Goal: Information Seeking & Learning: Learn about a topic

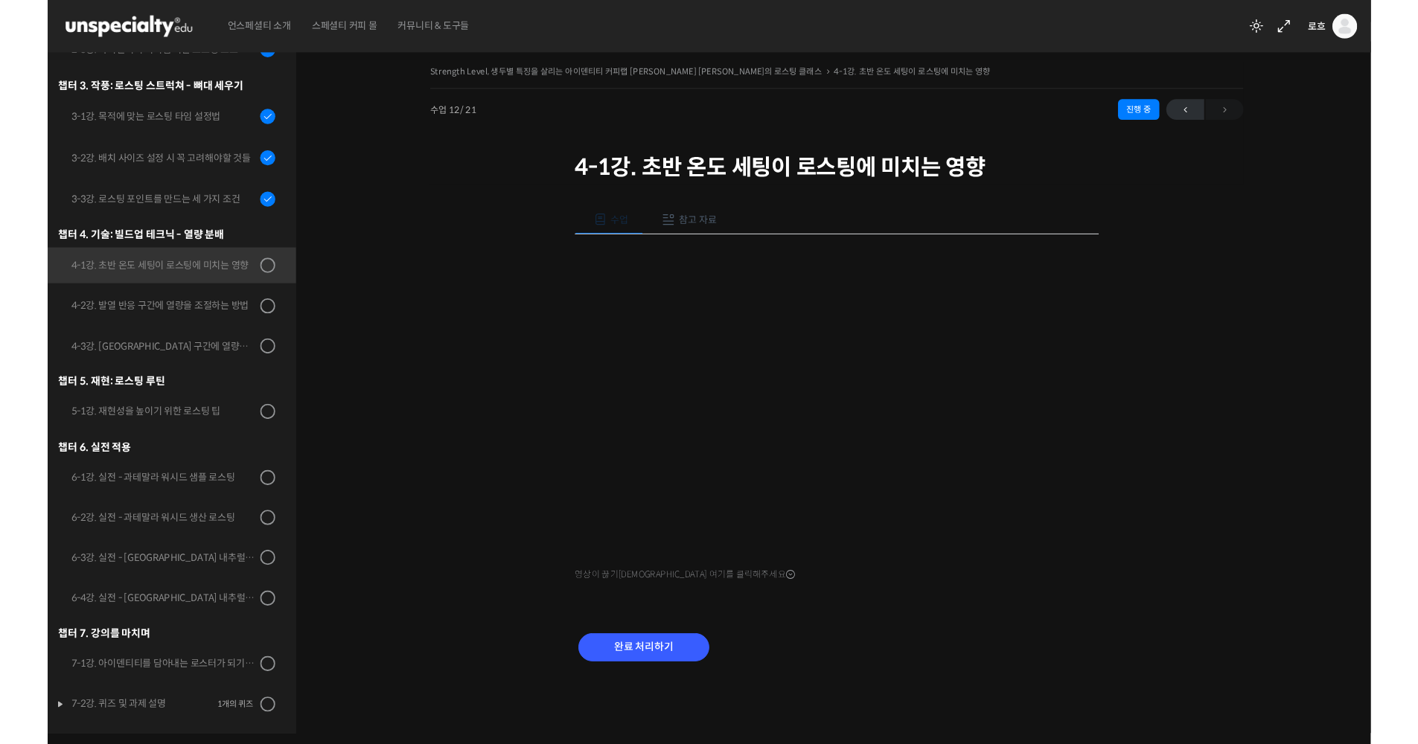
scroll to position [600, 0]
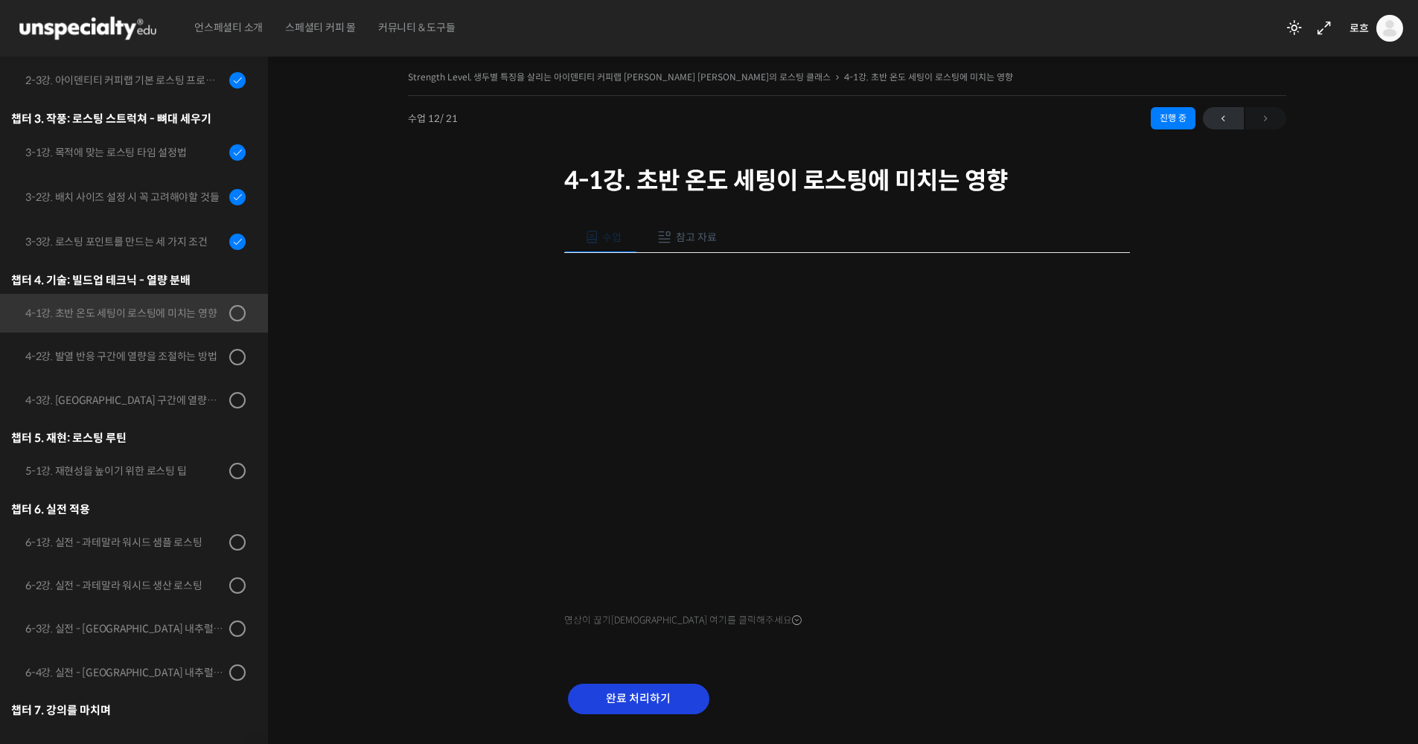
click at [625, 659] on input "완료 처리하기" at bounding box center [638, 699] width 141 height 31
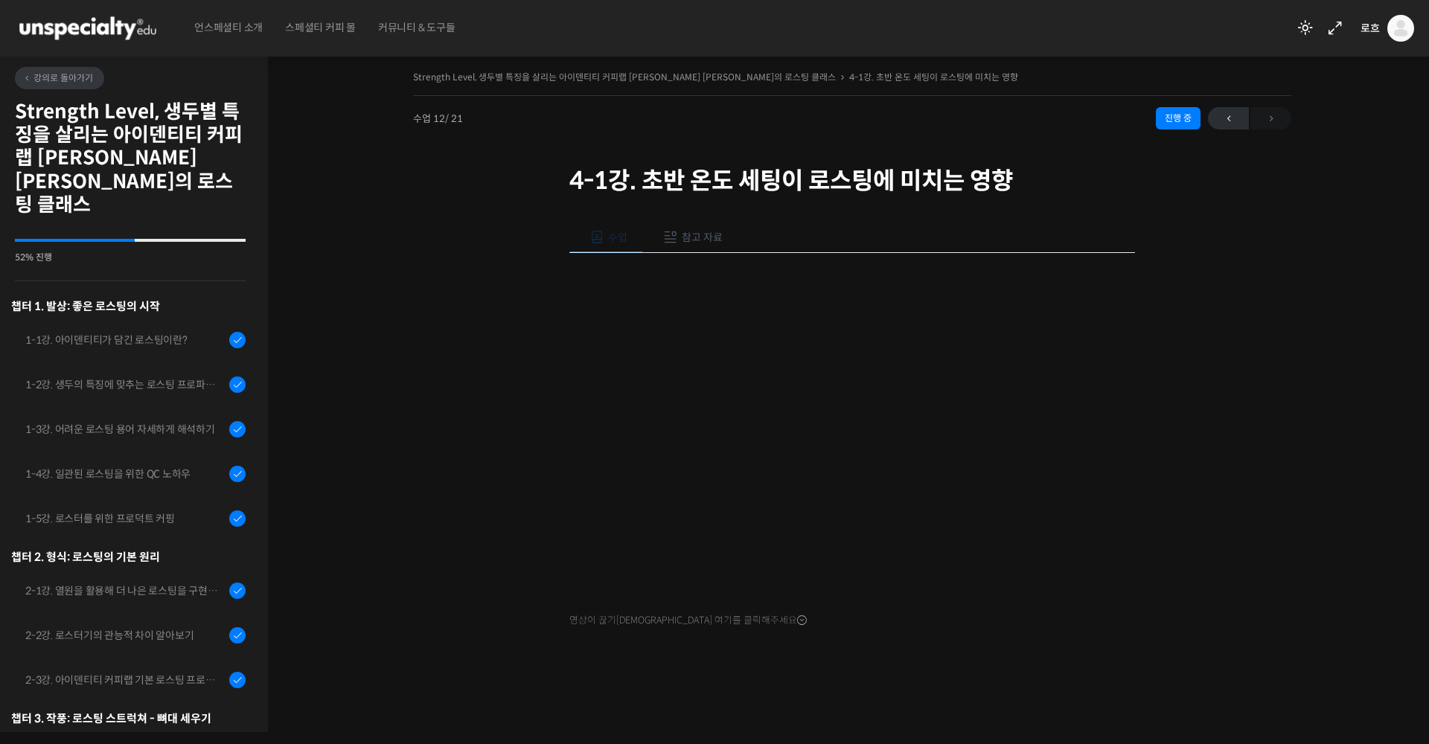
scroll to position [660, 0]
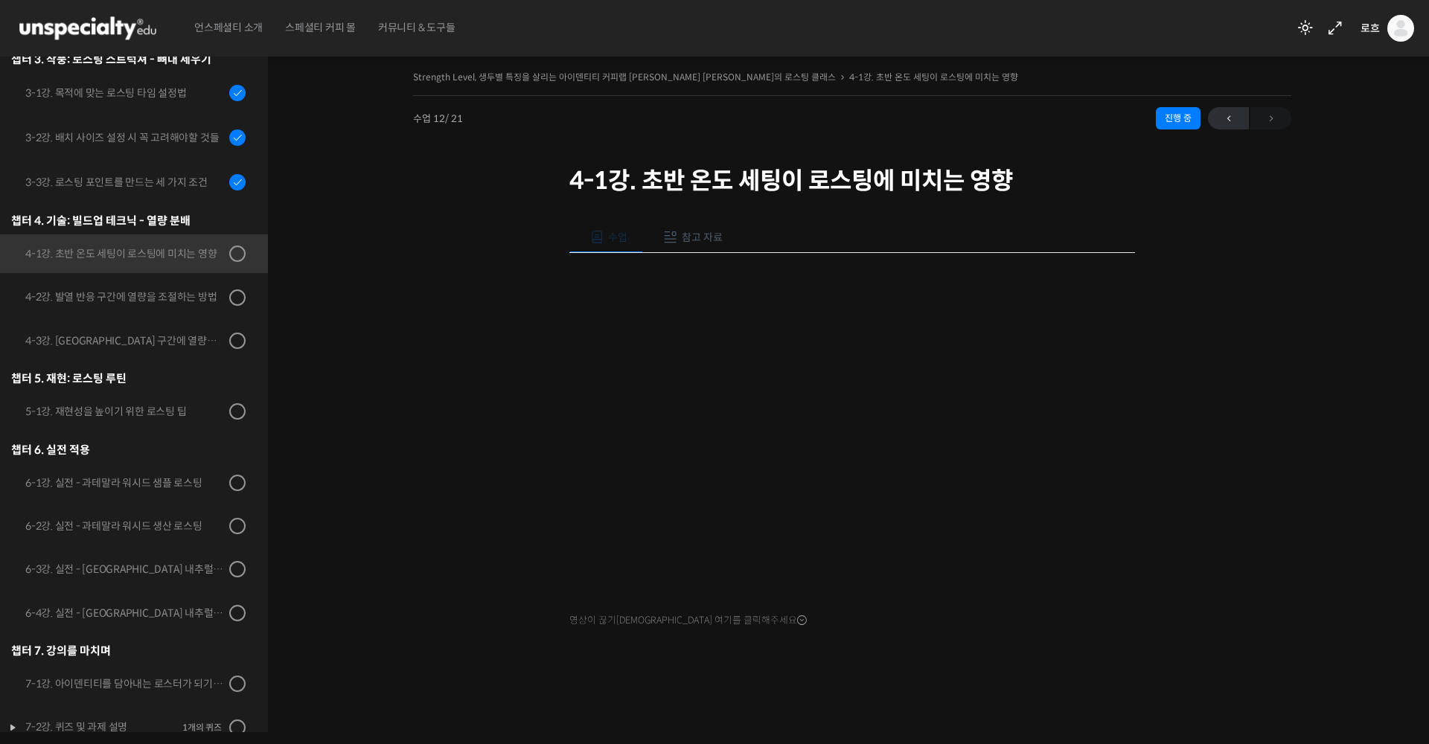
click at [1224, 429] on div "Strength Level, 생두별 특징을 살리는 아이덴티티 커피랩 [PERSON_NAME] [PERSON_NAME]의 로스팅 클래스 4-1강…" at bounding box center [852, 383] width 1020 height 633
click at [1378, 382] on div "Strength Level, 생두별 특징을 살리는 아이덴티티 커피랩 윤원균 대표의 로스팅 클래스 4-1강. 초반 온도 세팅이 로스팅에 미치는 …" at bounding box center [852, 389] width 1169 height 688
click at [221, 238] on link "4-1강. 초반 온도 세팅이 로스팅에 미치는 영향" at bounding box center [130, 253] width 275 height 39
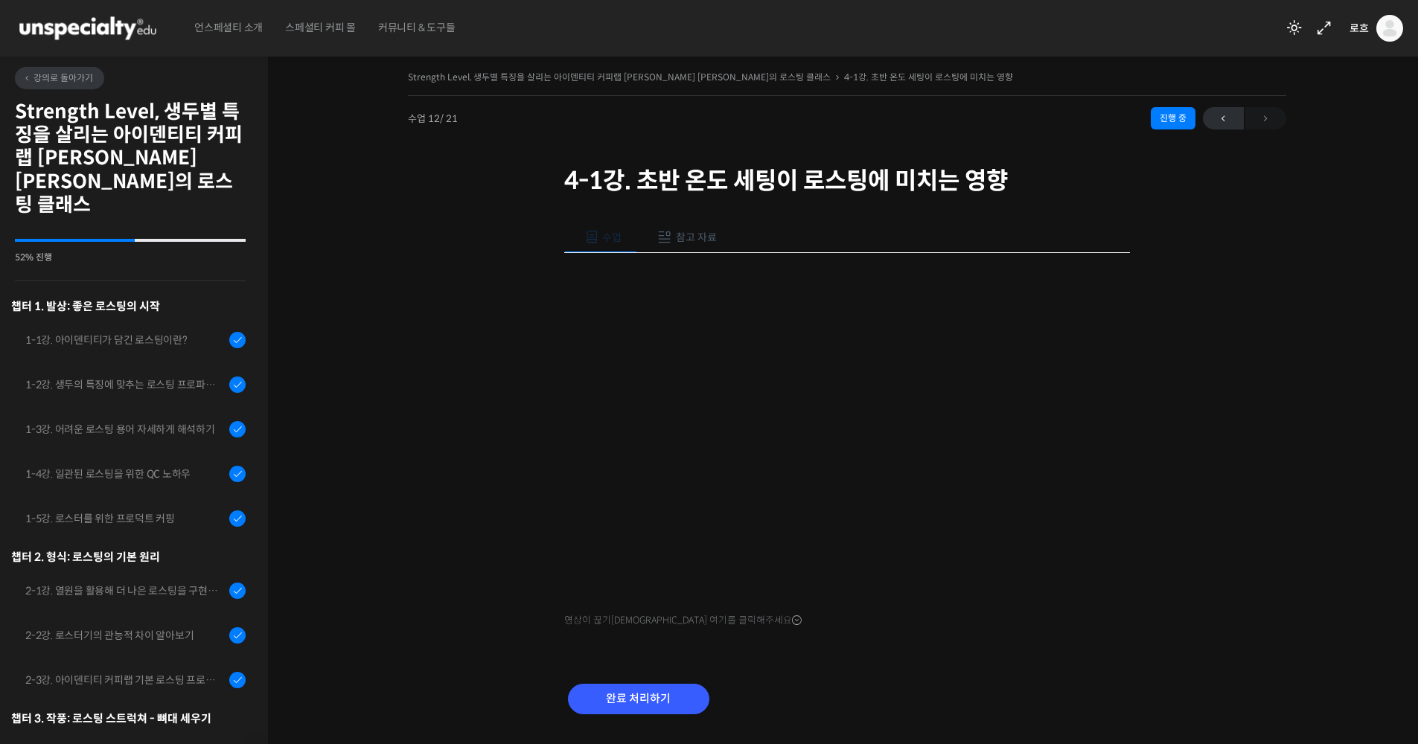
scroll to position [660, 0]
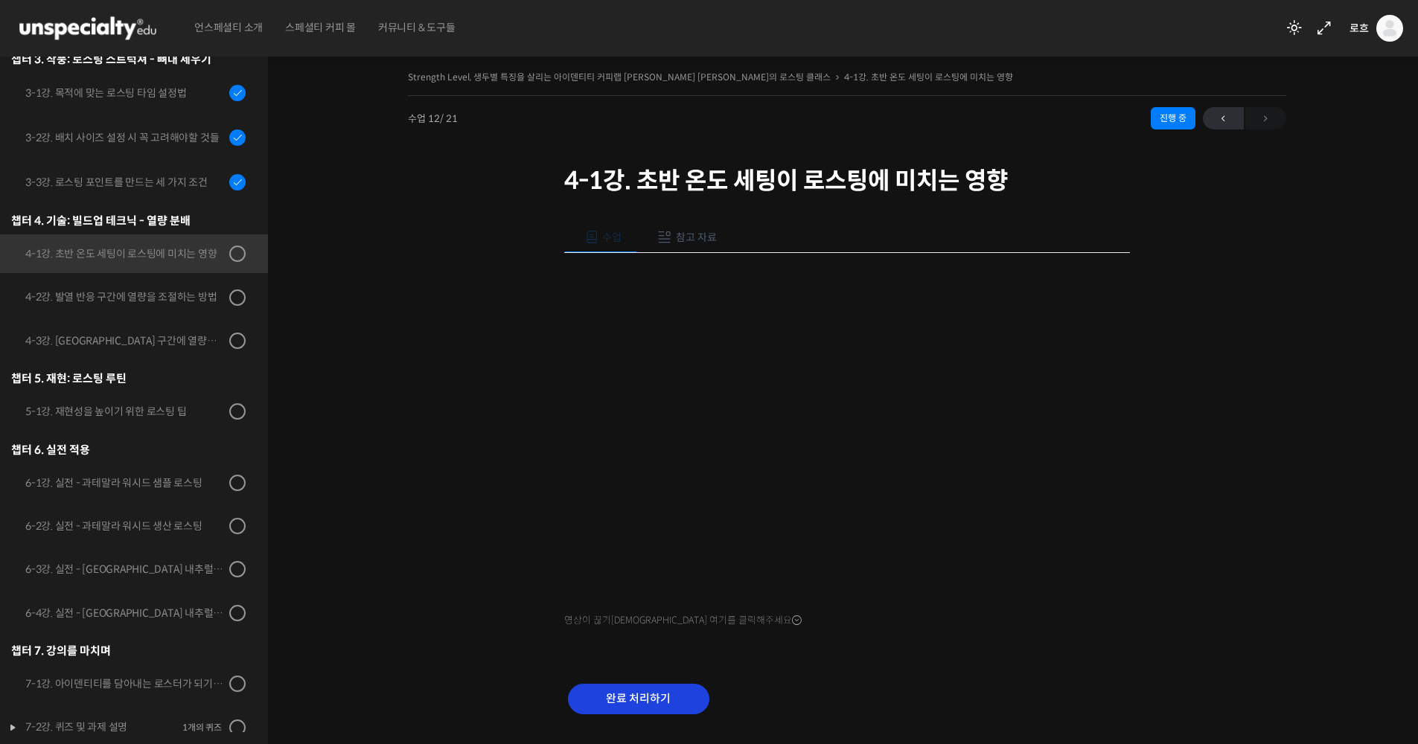
click at [652, 703] on input "완료 처리하기" at bounding box center [638, 699] width 141 height 31
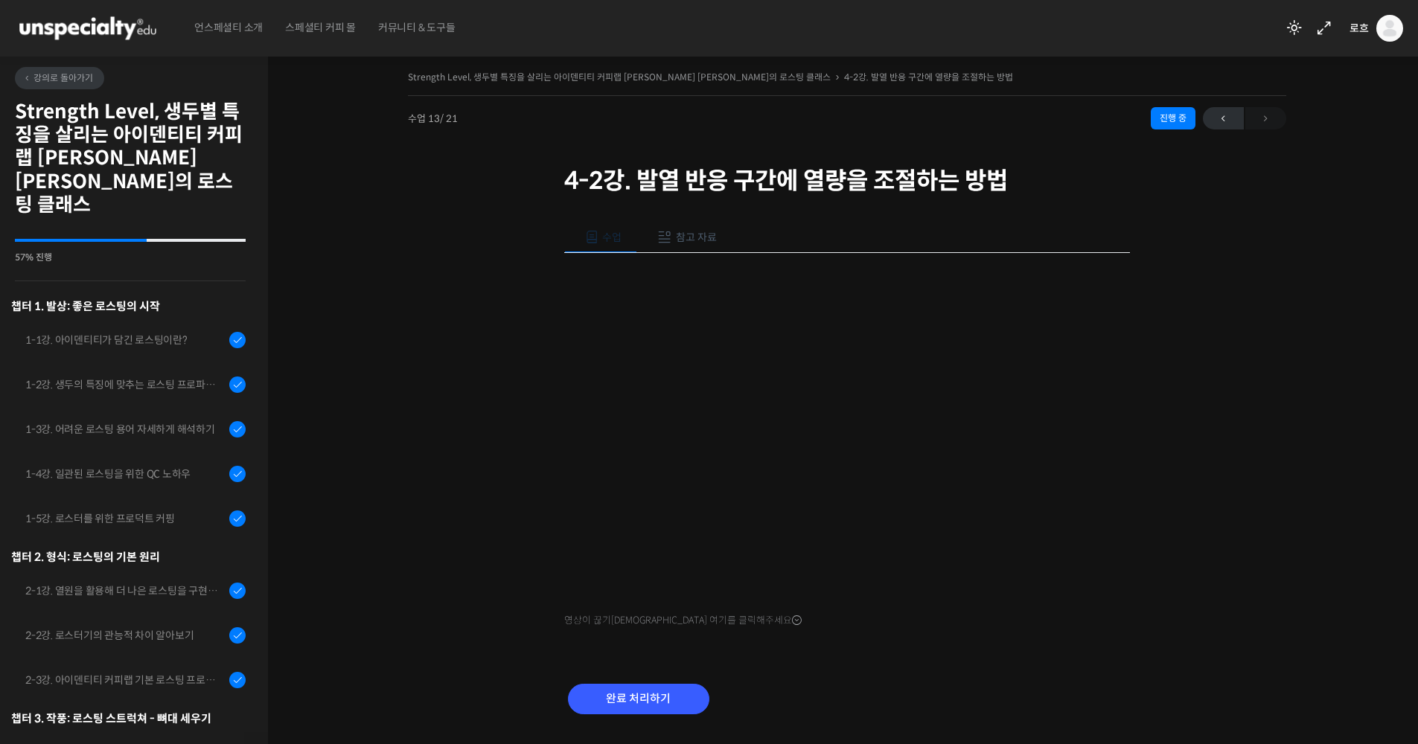
scroll to position [661, 0]
